Goal: Task Accomplishment & Management: Use online tool/utility

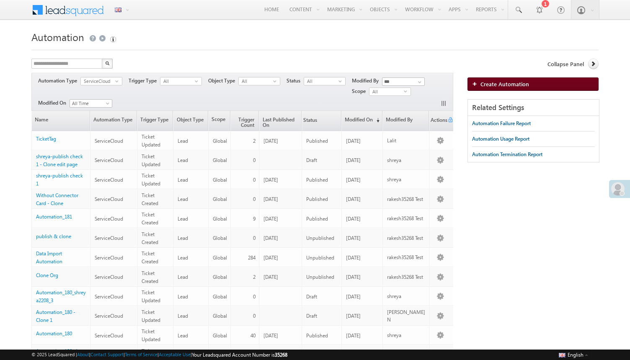
click at [490, 82] on span "Create Automation" at bounding box center [504, 83] width 49 height 7
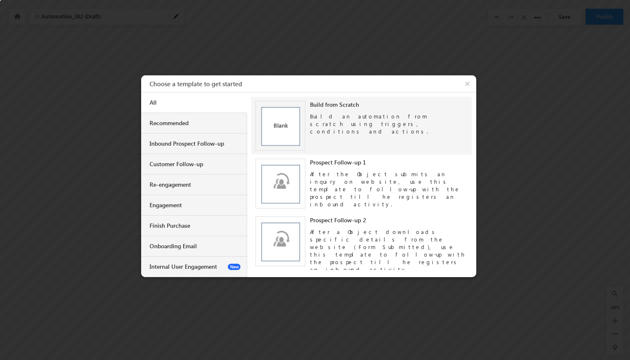
click at [351, 130] on div "Build from Scratch Build an automation from scratch using triggers, conditions …" at bounding box center [361, 125] width 212 height 49
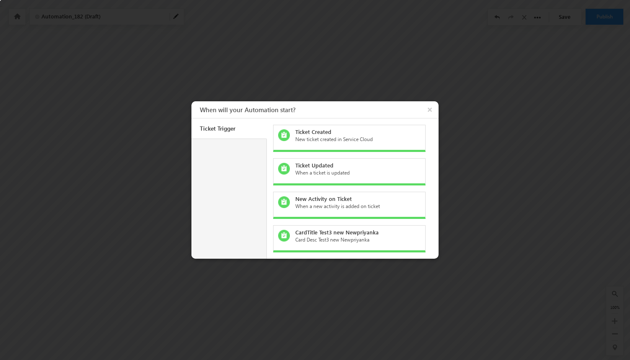
click at [356, 139] on div "New ticket created in Service Cloud" at bounding box center [354, 140] width 118 height 8
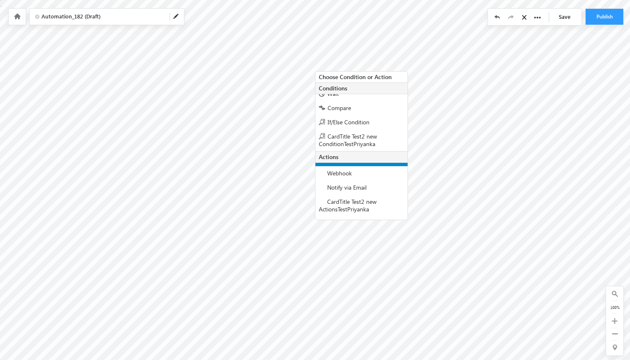
scroll to position [57, 0]
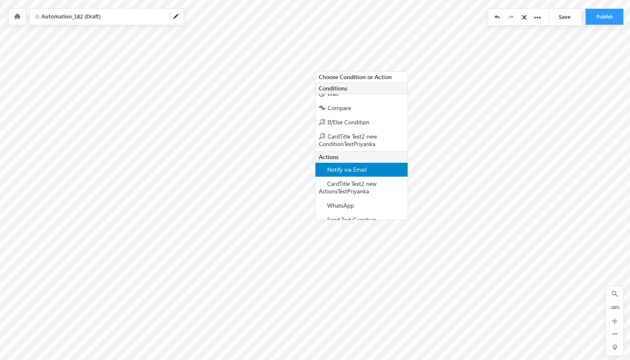
click at [359, 172] on span "Notify via Email" at bounding box center [346, 169] width 39 height 8
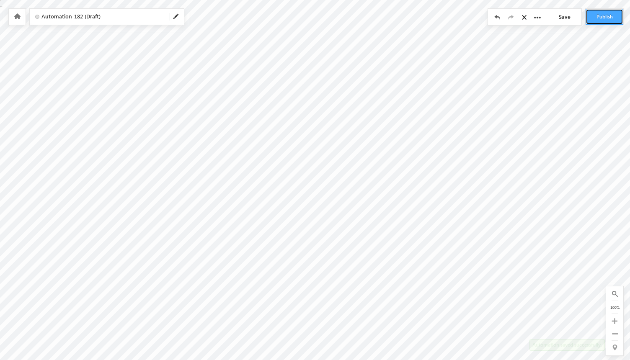
click at [606, 16] on button "Publish" at bounding box center [604, 17] width 38 height 16
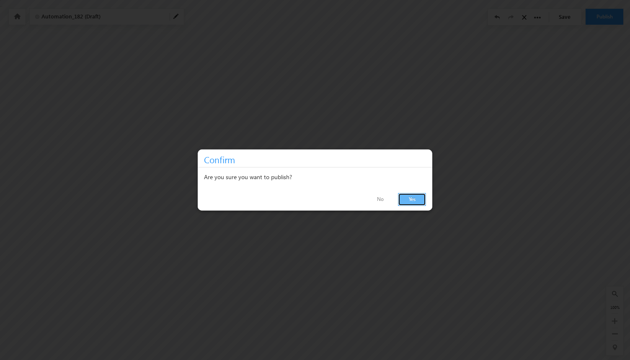
click at [411, 202] on link "Yes" at bounding box center [412, 199] width 28 height 13
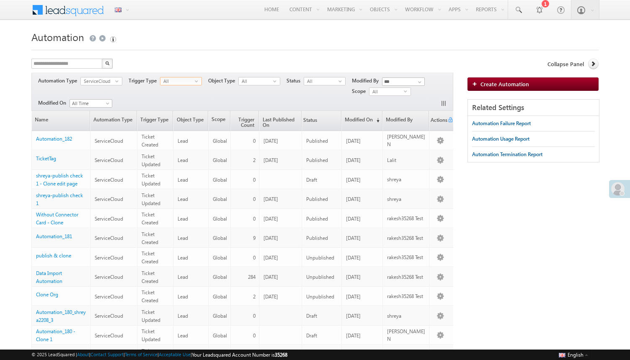
click at [182, 83] on span "All" at bounding box center [177, 81] width 34 height 8
click at [326, 82] on span "All" at bounding box center [321, 81] width 34 height 8
click at [323, 104] on li "Published" at bounding box center [325, 107] width 41 height 8
